Goal: Task Accomplishment & Management: Manage account settings

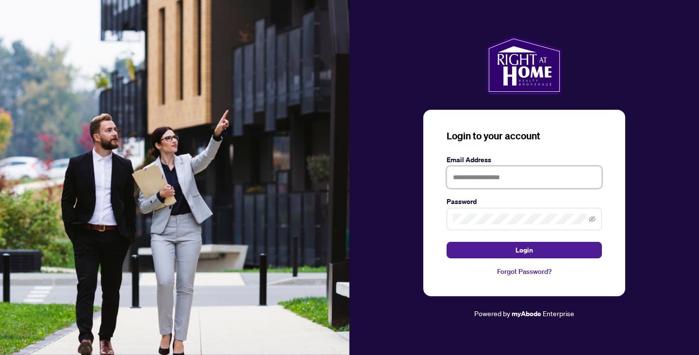
click at [505, 176] on input "text" at bounding box center [523, 177] width 155 height 22
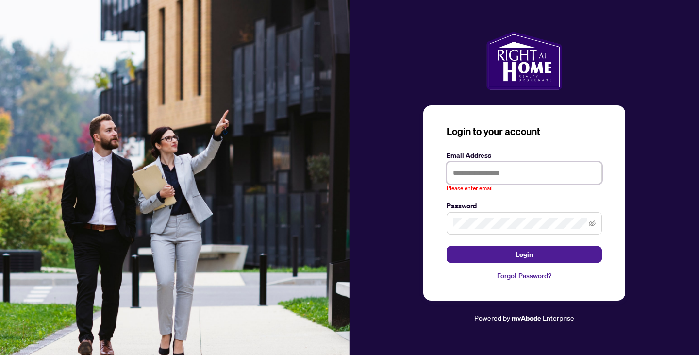
type input "**********"
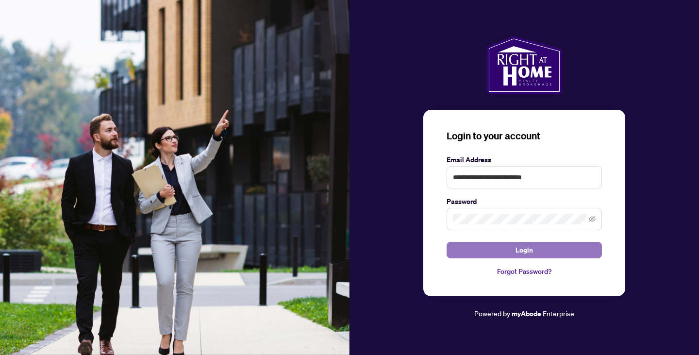
click at [523, 252] on span "Login" at bounding box center [523, 250] width 17 height 16
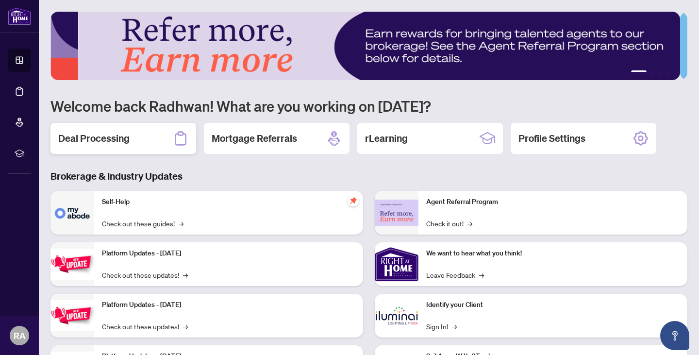
click at [97, 140] on h2 "Deal Processing" at bounding box center [93, 138] width 71 height 14
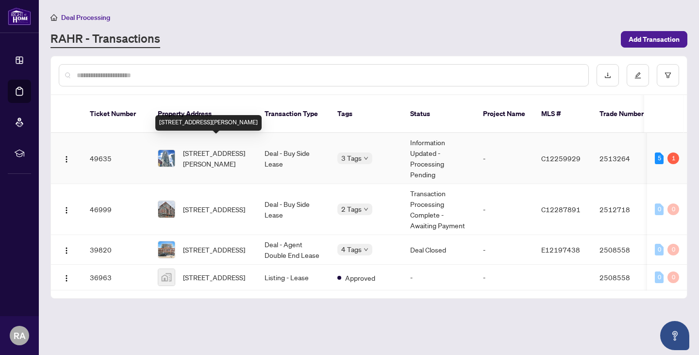
click at [196, 147] on span "[STREET_ADDRESS][PERSON_NAME]" at bounding box center [216, 157] width 66 height 21
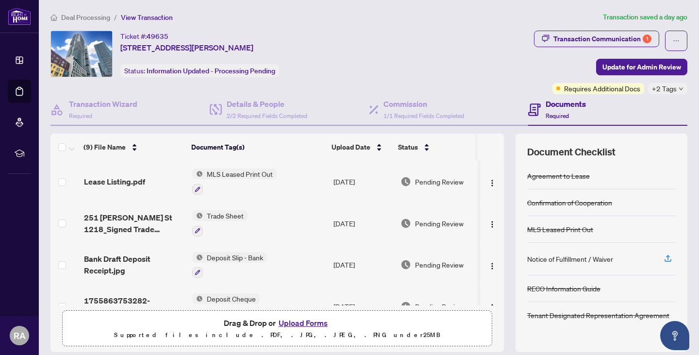
click at [300, 319] on button "Upload Forms" at bounding box center [303, 322] width 55 height 13
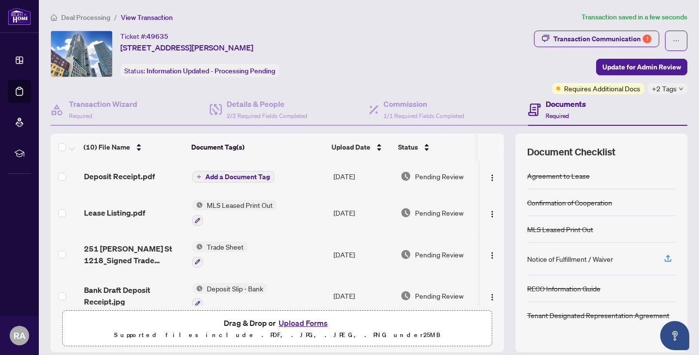
click at [215, 178] on span "Add a Document Tag" at bounding box center [237, 176] width 65 height 7
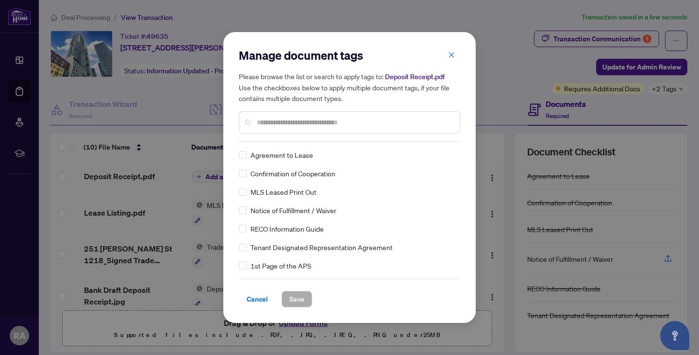
click at [267, 125] on input "text" at bounding box center [354, 122] width 195 height 11
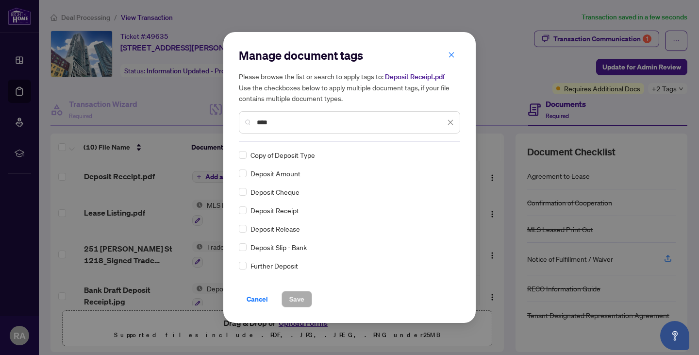
type input "****"
click at [293, 301] on span "Save" at bounding box center [296, 299] width 15 height 16
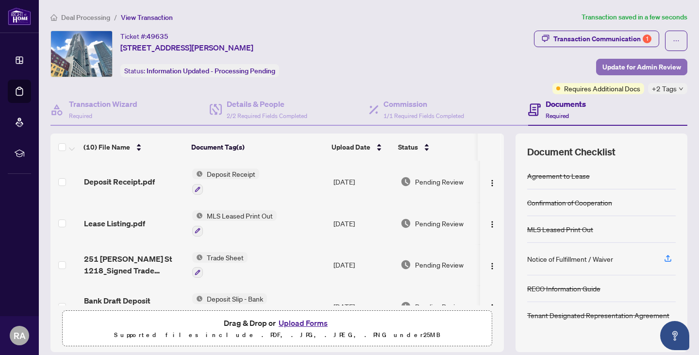
click at [627, 69] on span "Update for Admin Review" at bounding box center [641, 67] width 79 height 16
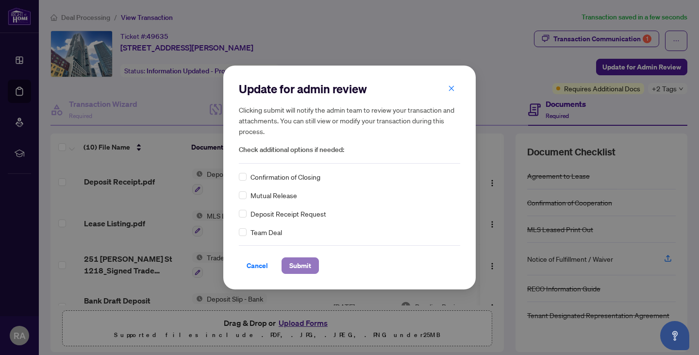
click at [303, 267] on span "Submit" at bounding box center [300, 266] width 22 height 16
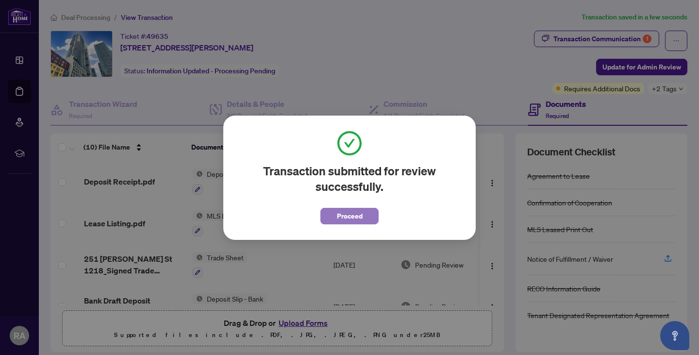
click at [337, 217] on span "Proceed" at bounding box center [350, 216] width 26 height 16
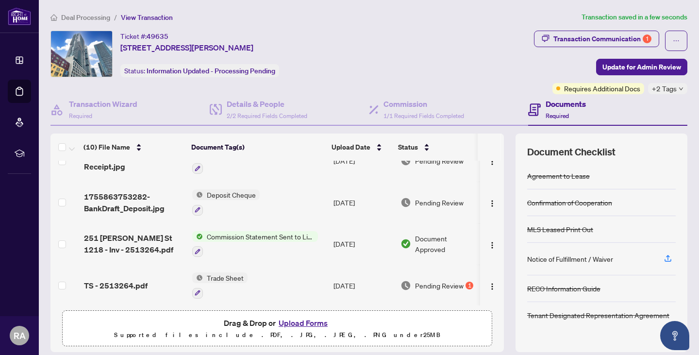
scroll to position [194, 0]
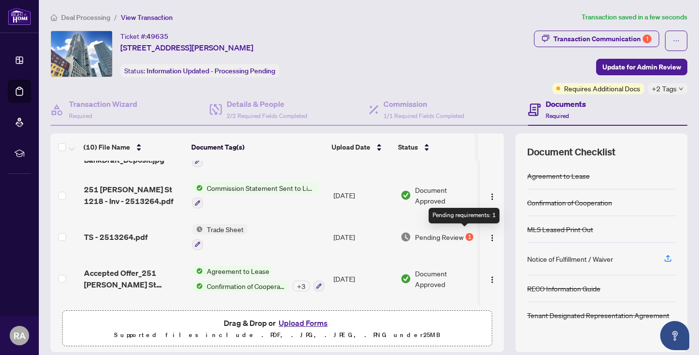
click at [465, 234] on div "1" at bounding box center [469, 237] width 8 height 8
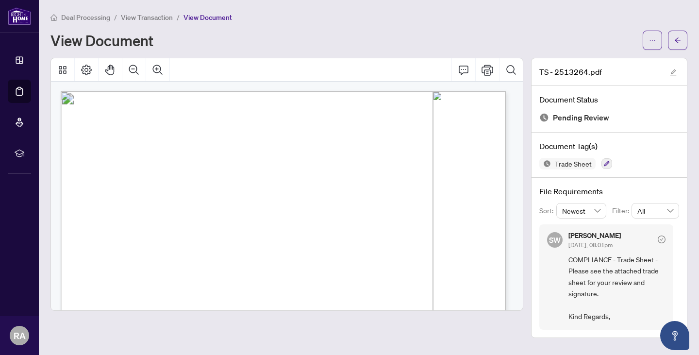
click at [158, 15] on span "View Transaction" at bounding box center [147, 17] width 52 height 9
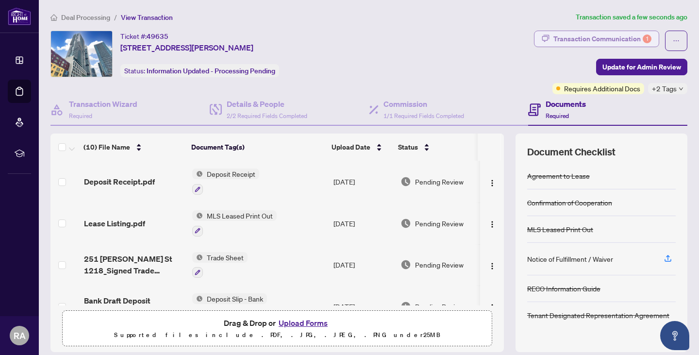
click at [560, 39] on div "Transaction Communication 1" at bounding box center [602, 39] width 98 height 16
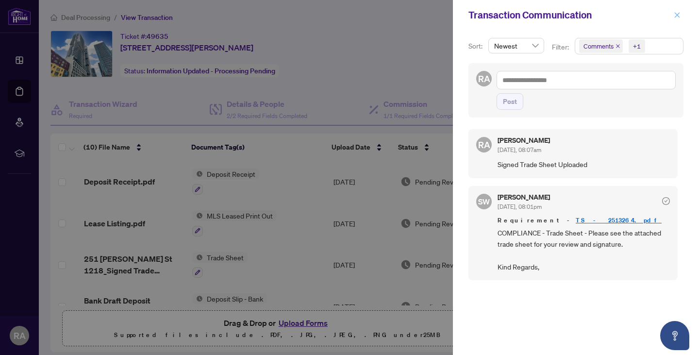
click at [676, 16] on icon "close" at bounding box center [676, 15] width 7 height 7
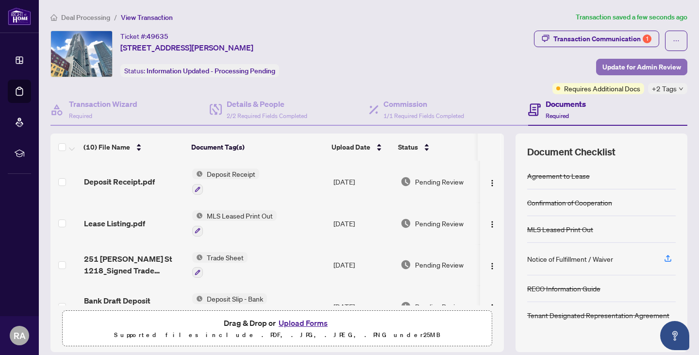
click at [619, 70] on span "Update for Admin Review" at bounding box center [641, 67] width 79 height 16
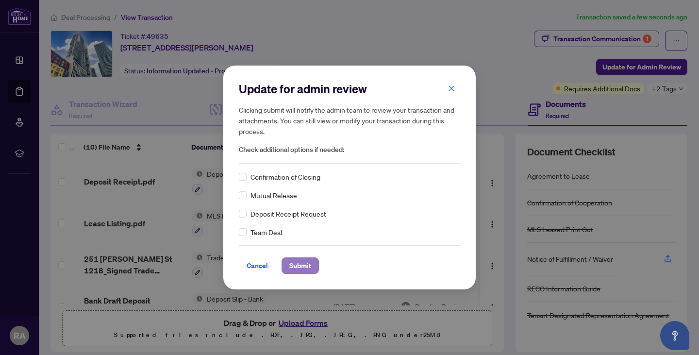
click at [306, 268] on span "Submit" at bounding box center [300, 266] width 22 height 16
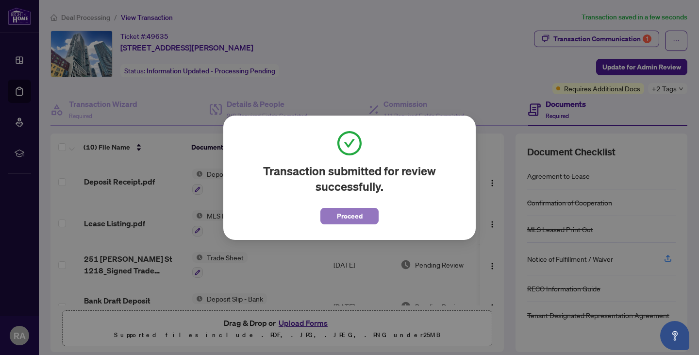
click at [347, 218] on span "Proceed" at bounding box center [350, 216] width 26 height 16
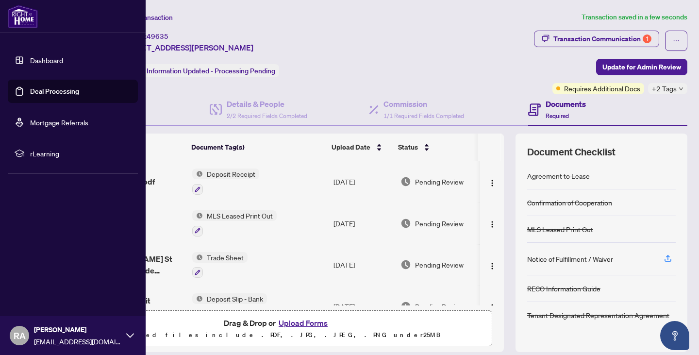
click at [43, 61] on link "Dashboard" at bounding box center [46, 60] width 33 height 9
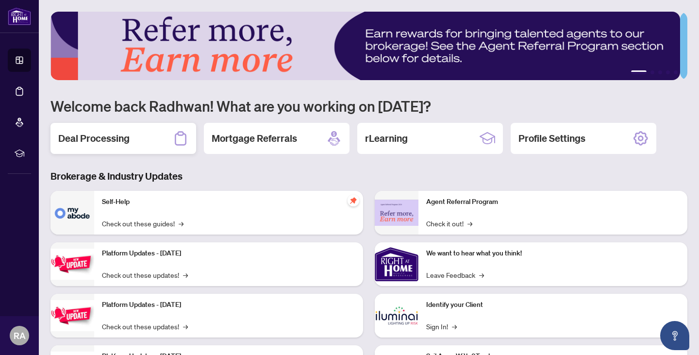
click at [122, 139] on h2 "Deal Processing" at bounding box center [93, 138] width 71 height 14
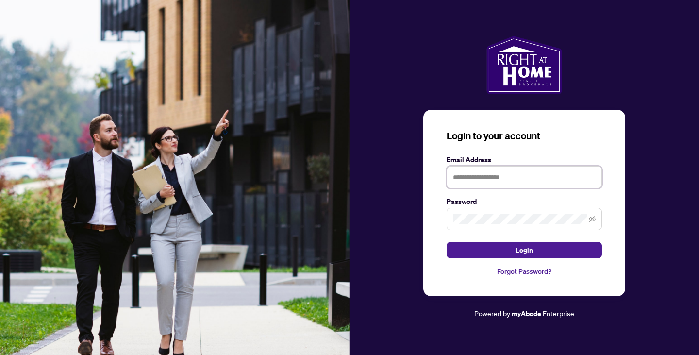
click at [471, 182] on input "text" at bounding box center [523, 177] width 155 height 22
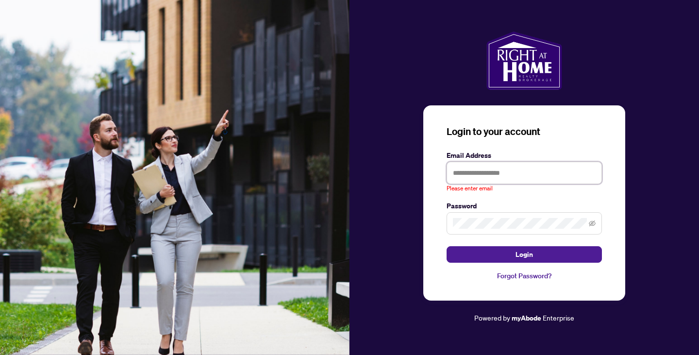
click at [477, 170] on input "text" at bounding box center [523, 173] width 155 height 22
type input "**********"
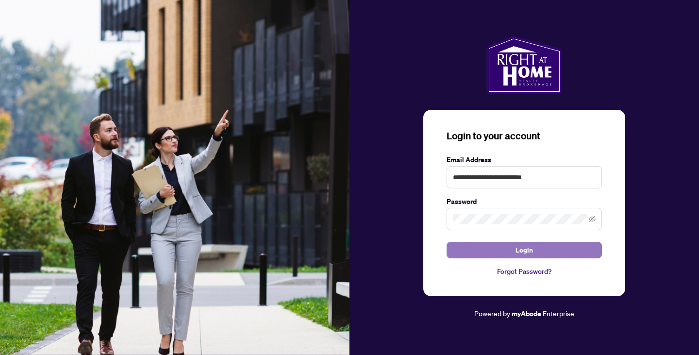
click at [533, 254] on button "Login" at bounding box center [523, 250] width 155 height 16
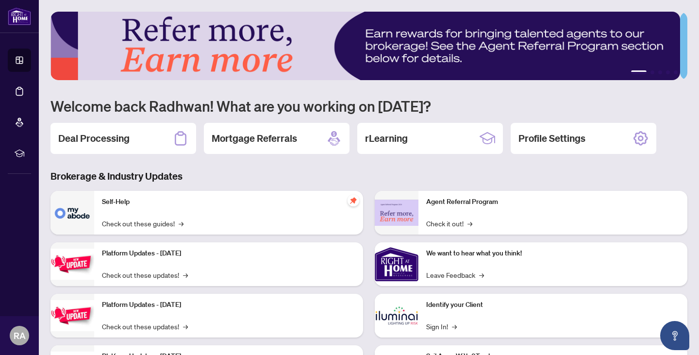
click at [131, 128] on div "Deal Processing" at bounding box center [123, 138] width 146 height 31
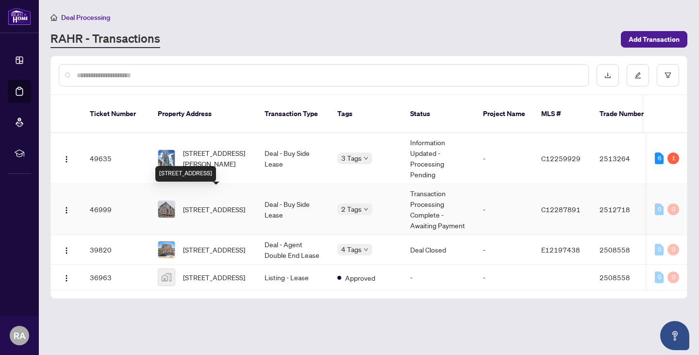
click at [224, 204] on span "[STREET_ADDRESS]" at bounding box center [214, 209] width 62 height 11
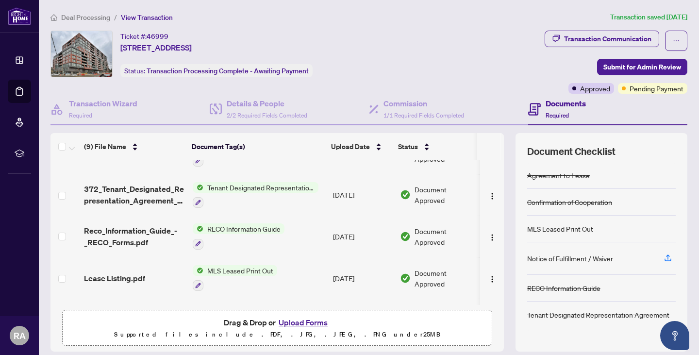
scroll to position [229, 0]
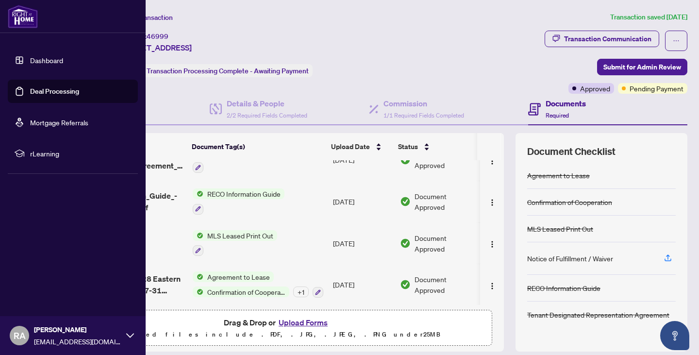
click at [56, 88] on link "Deal Processing" at bounding box center [54, 91] width 49 height 9
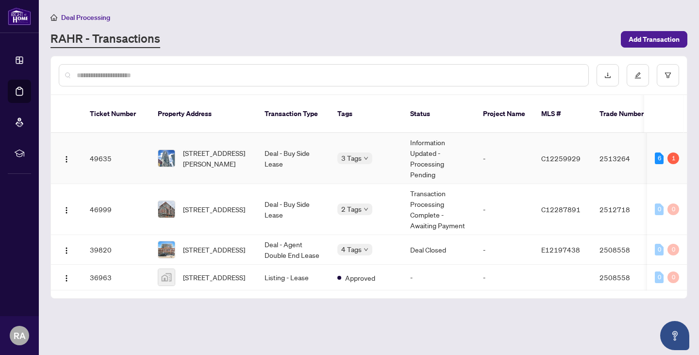
click at [213, 161] on td "[STREET_ADDRESS][PERSON_NAME]" at bounding box center [203, 158] width 107 height 51
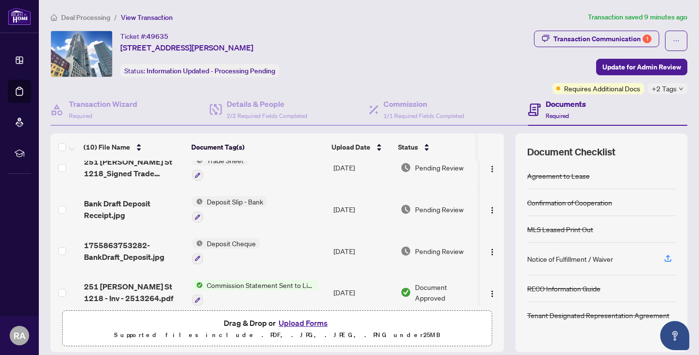
scroll to position [146, 0]
